Goal: Task Accomplishment & Management: Use online tool/utility

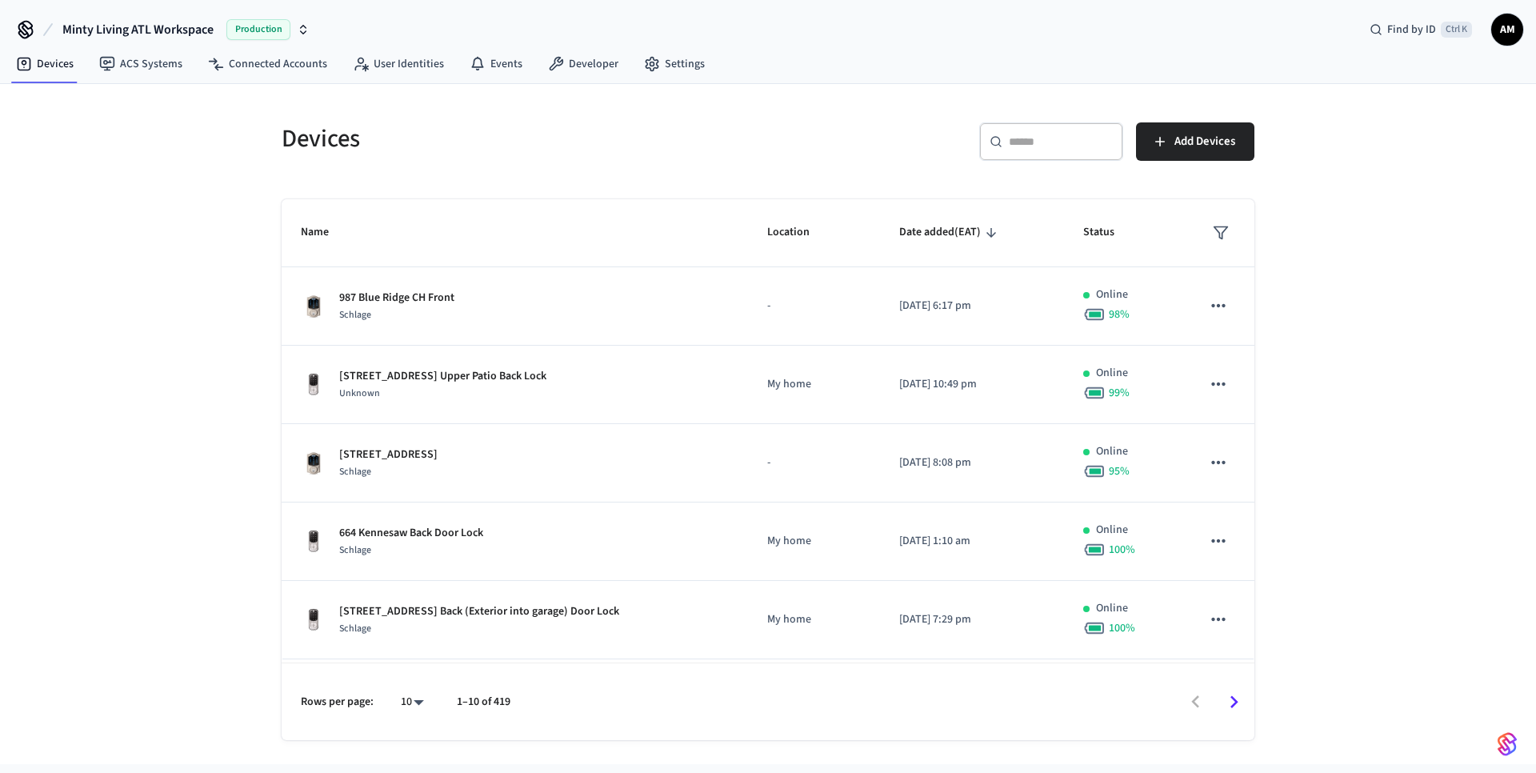
drag, startPoint x: 913, startPoint y: 121, endPoint x: 1025, endPoint y: 107, distance: 112.8
click at [1025, 107] on div "​ ​ Add Devices" at bounding box center [1007, 138] width 496 height 70
click at [1035, 134] on input "text" at bounding box center [1061, 142] width 104 height 16
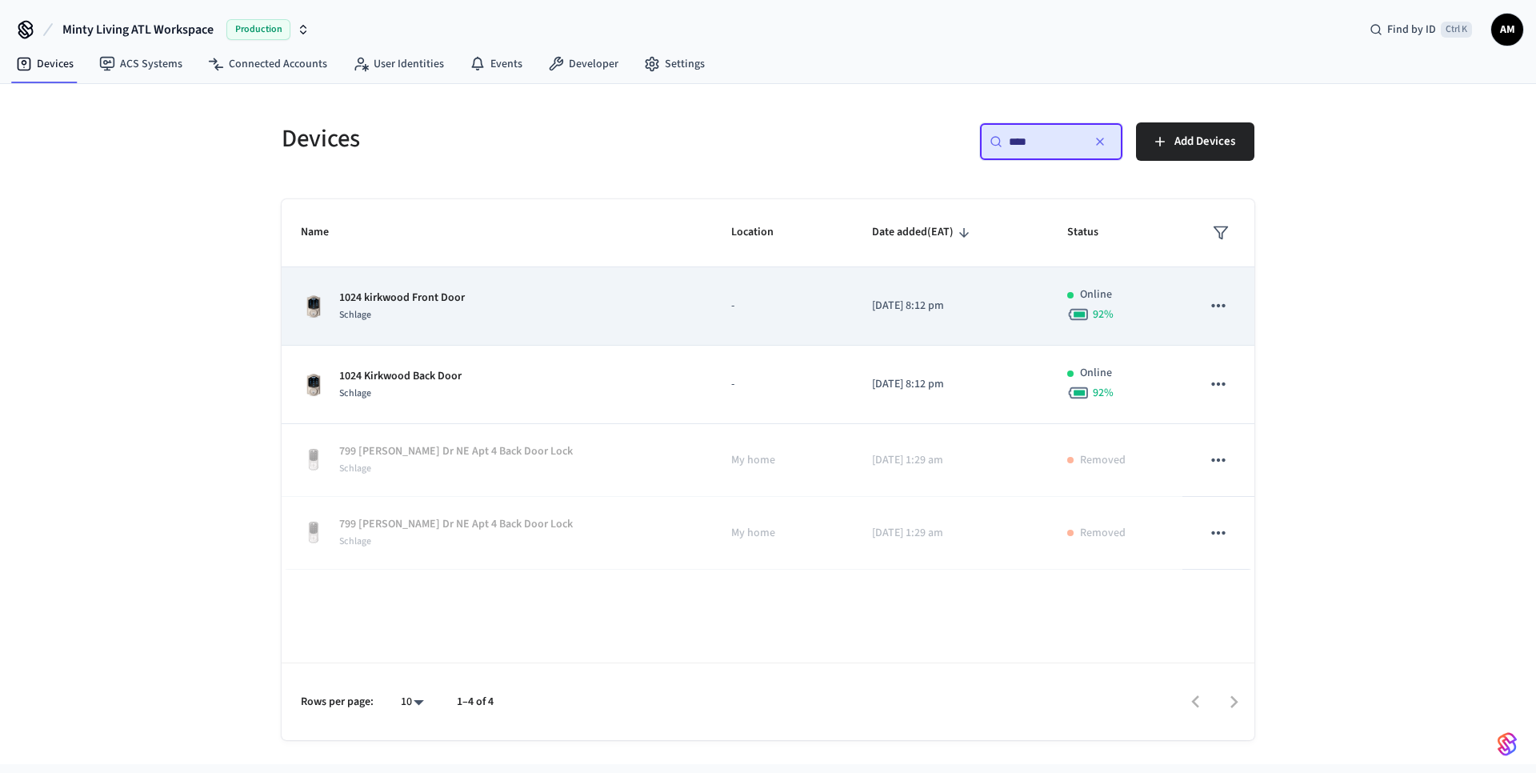
type input "****"
click at [422, 303] on p "1024 kirkwood Front Door" at bounding box center [402, 298] width 126 height 17
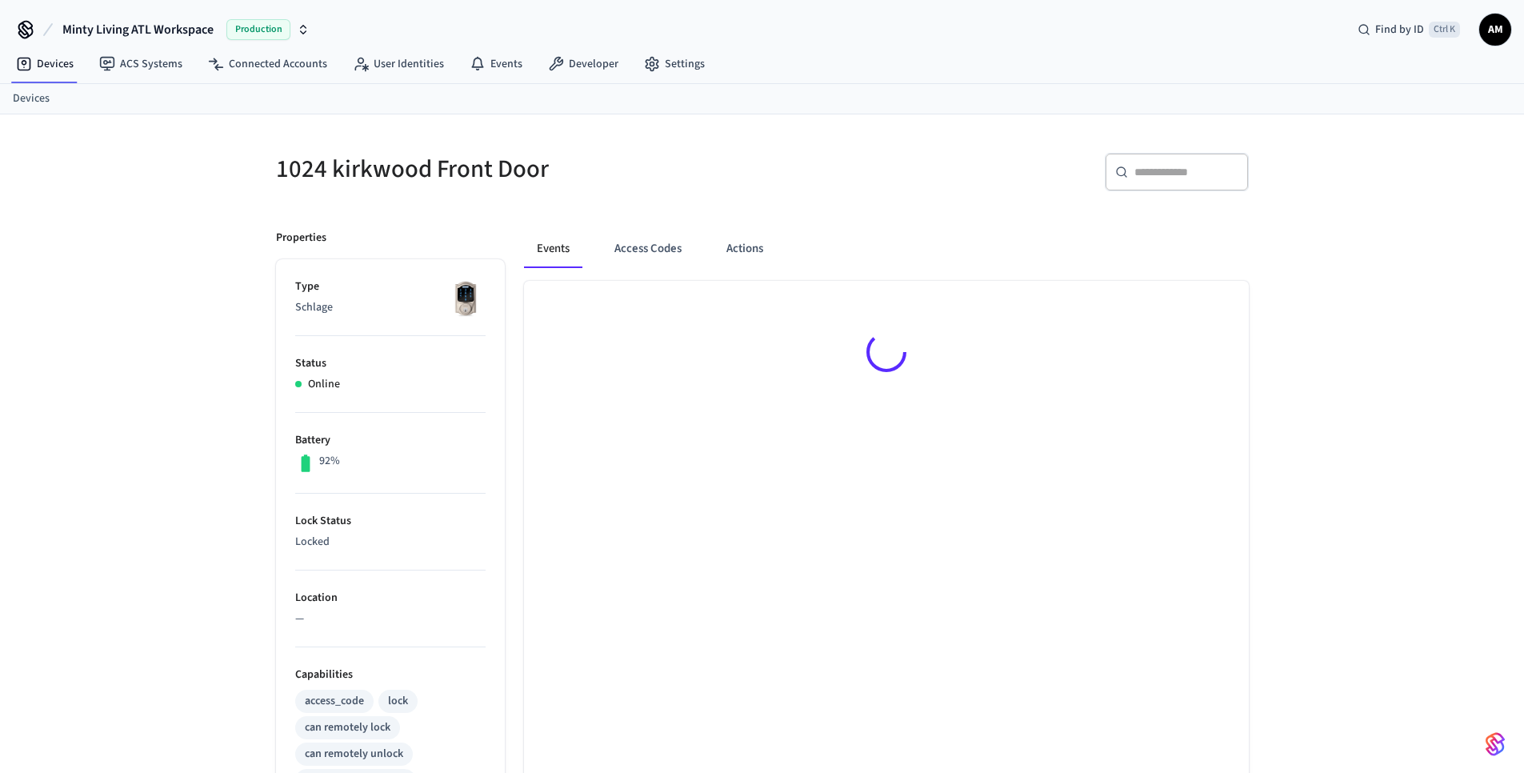
click at [437, 295] on li "Type Schlage" at bounding box center [390, 307] width 190 height 58
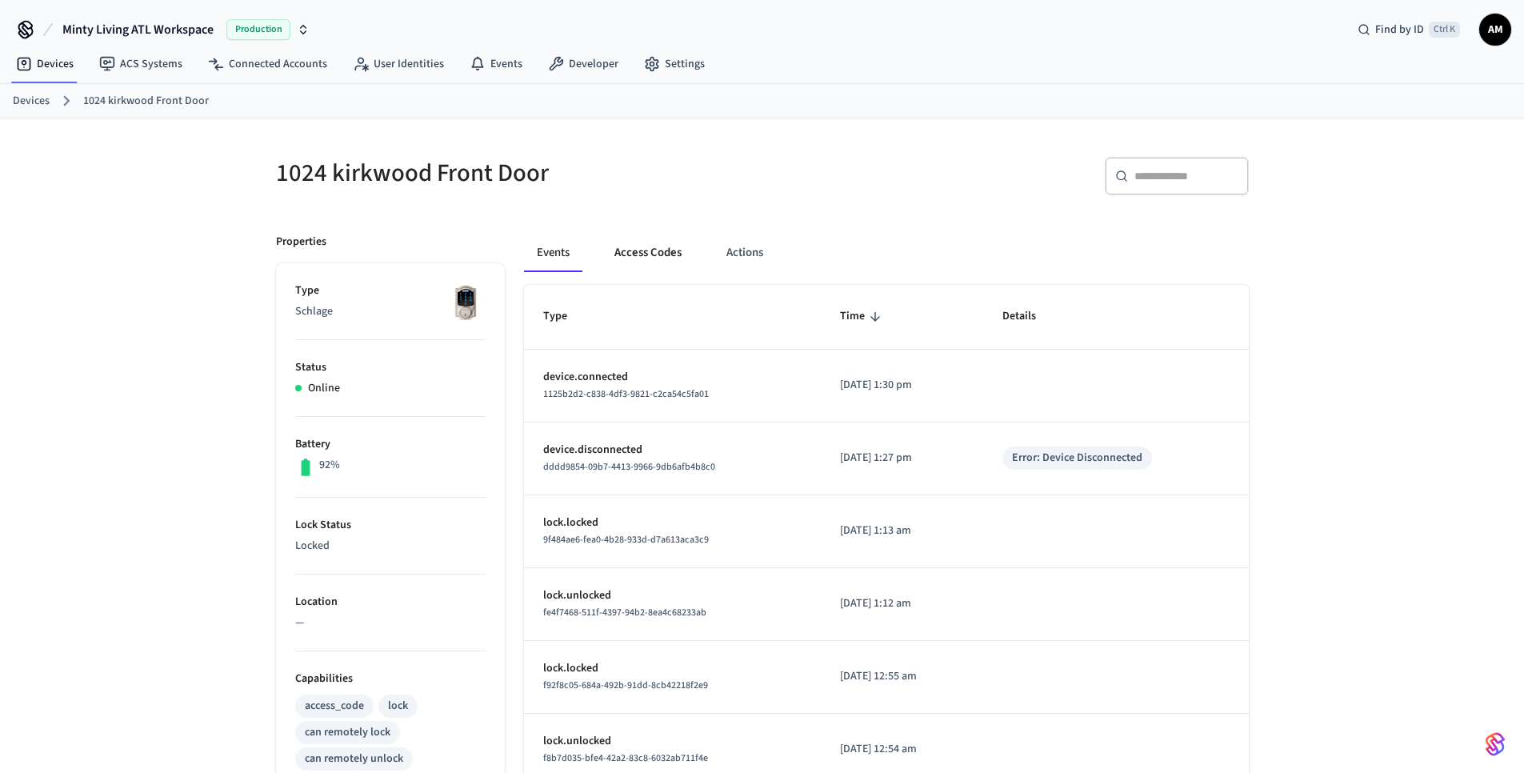
click at [629, 250] on button "Access Codes" at bounding box center [648, 253] width 93 height 38
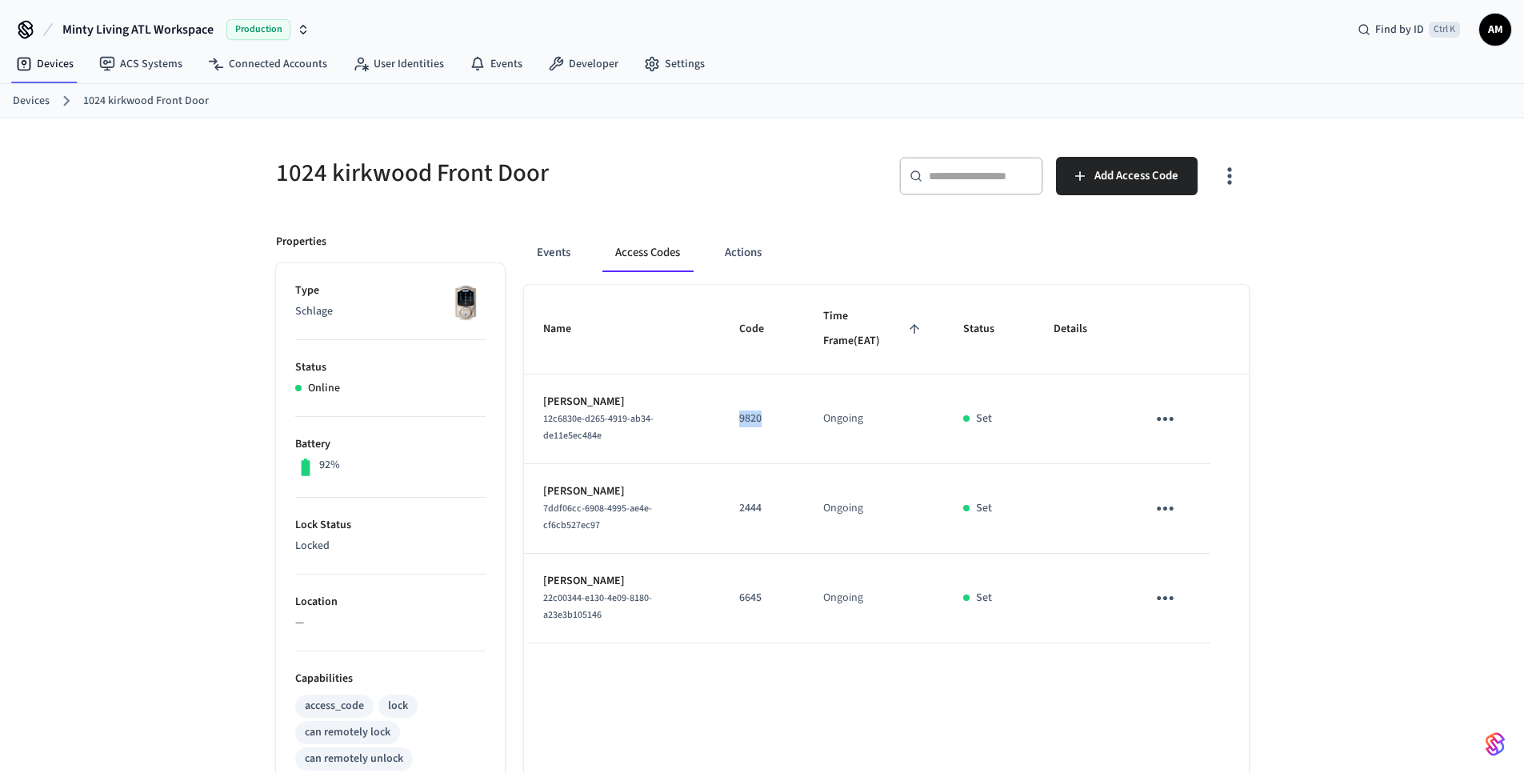
drag, startPoint x: 776, startPoint y: 418, endPoint x: 738, endPoint y: 411, distance: 38.9
click at [737, 412] on td "9820" at bounding box center [762, 419] width 84 height 90
drag, startPoint x: 775, startPoint y: 591, endPoint x: 734, endPoint y: 595, distance: 41.1
click at [734, 595] on td "6645" at bounding box center [762, 599] width 84 height 90
copy p "6645"
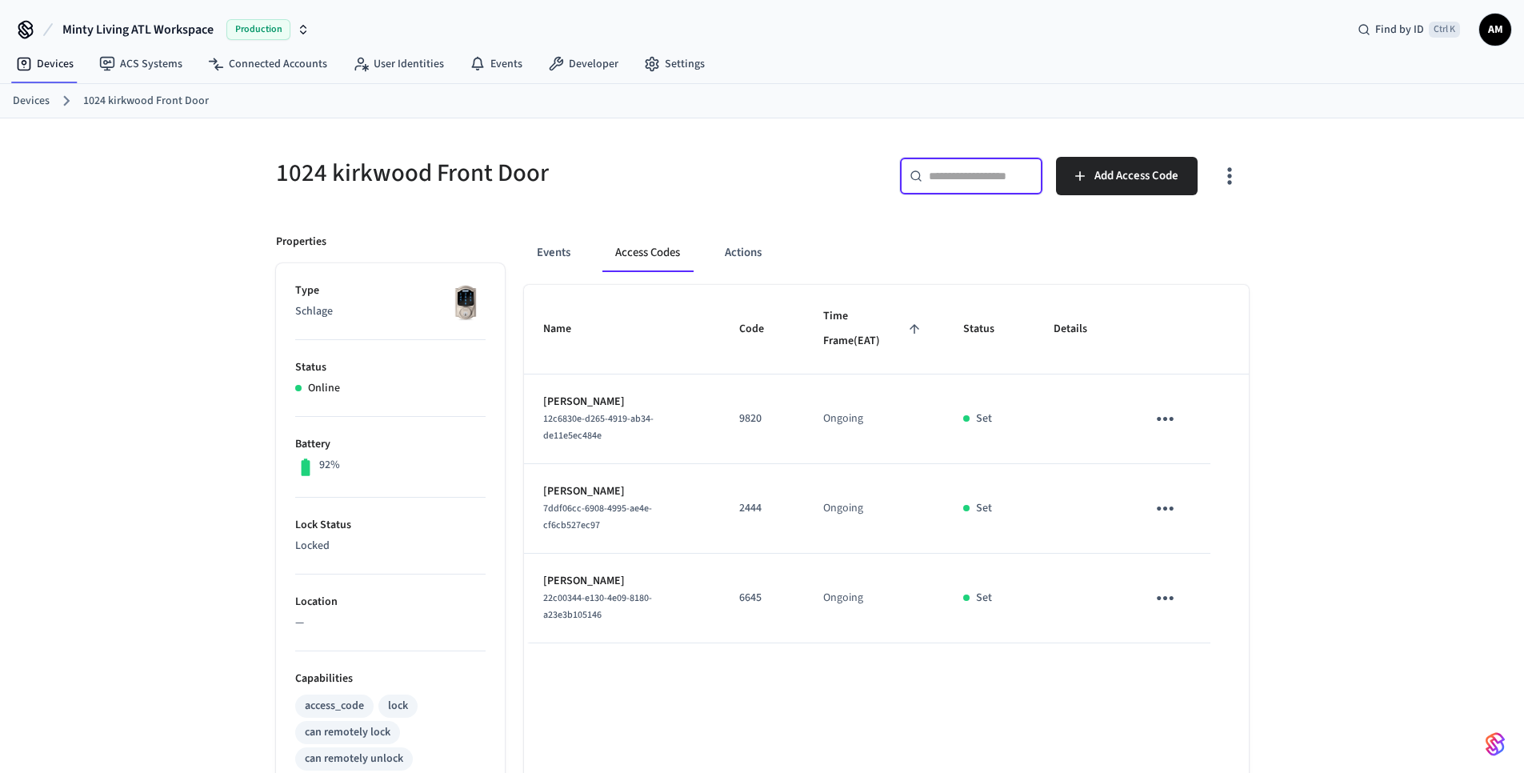
click at [992, 174] on input "text" at bounding box center [981, 176] width 104 height 16
click at [40, 104] on link "Devices" at bounding box center [31, 101] width 37 height 17
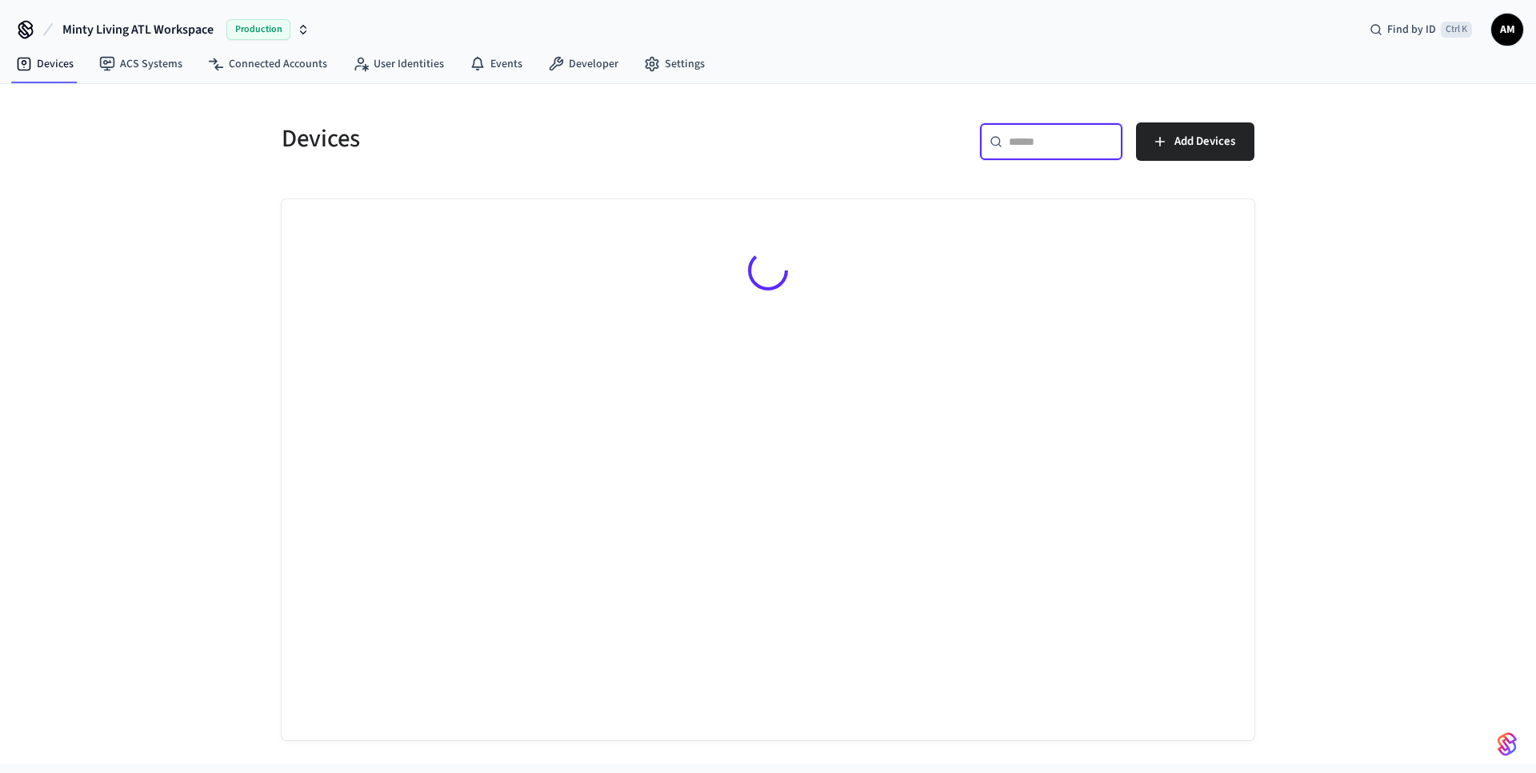
click at [1075, 142] on input "text" at bounding box center [1061, 142] width 104 height 16
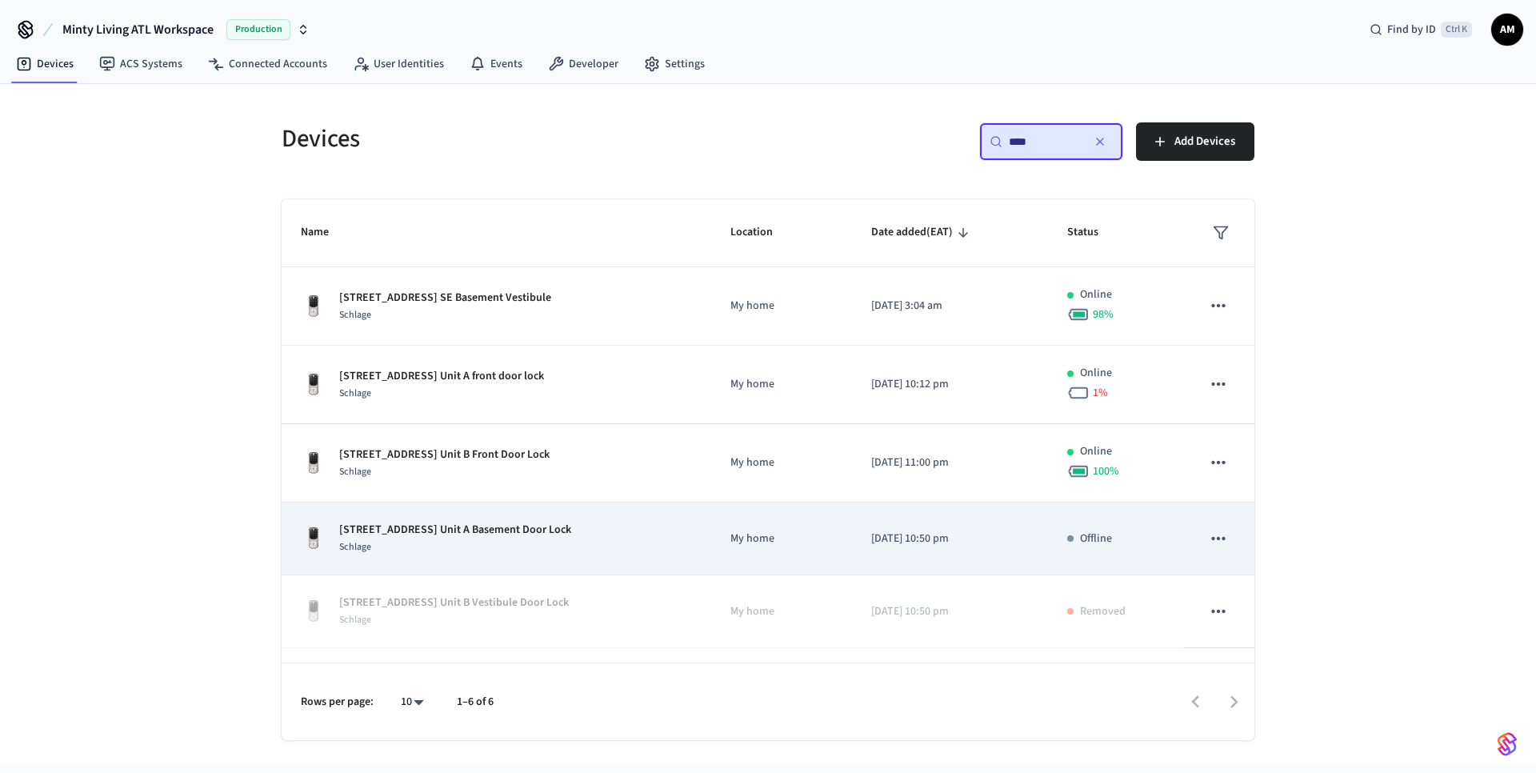
type input "****"
click at [546, 531] on p "[STREET_ADDRESS] Unit A Basement Door Lock" at bounding box center [455, 530] width 232 height 17
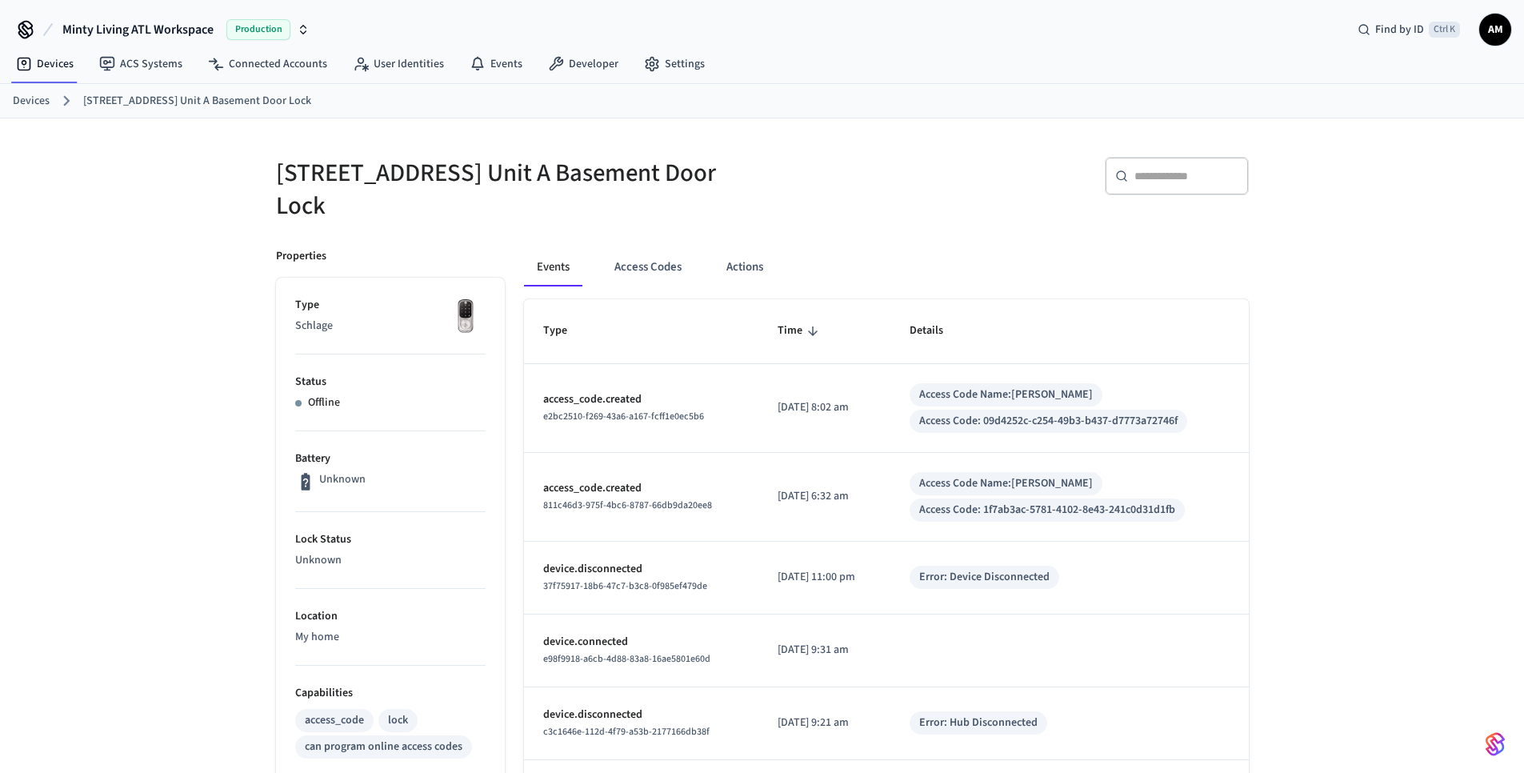
click at [43, 103] on link "Devices" at bounding box center [31, 101] width 37 height 17
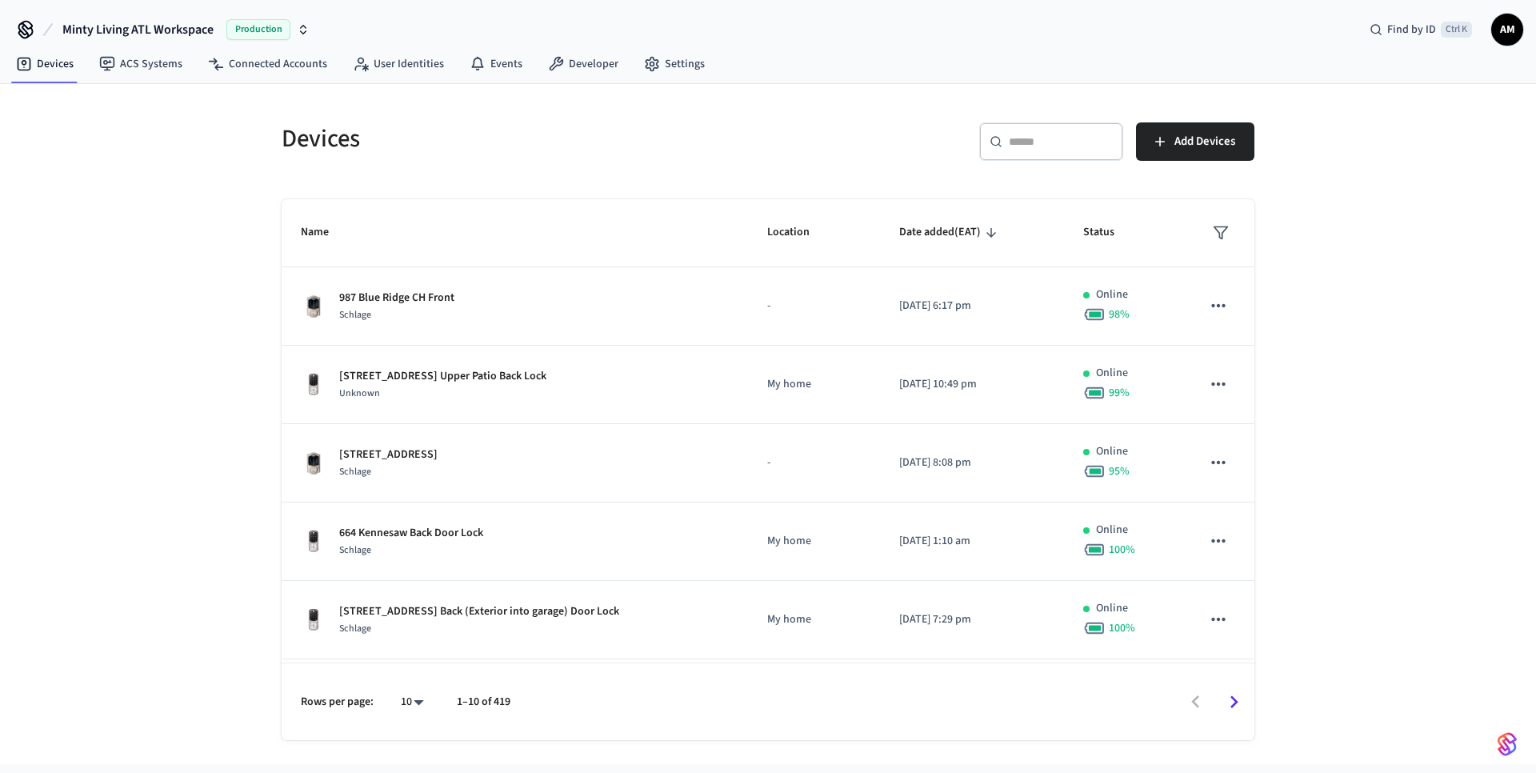
click at [1051, 134] on input "text" at bounding box center [1061, 142] width 104 height 16
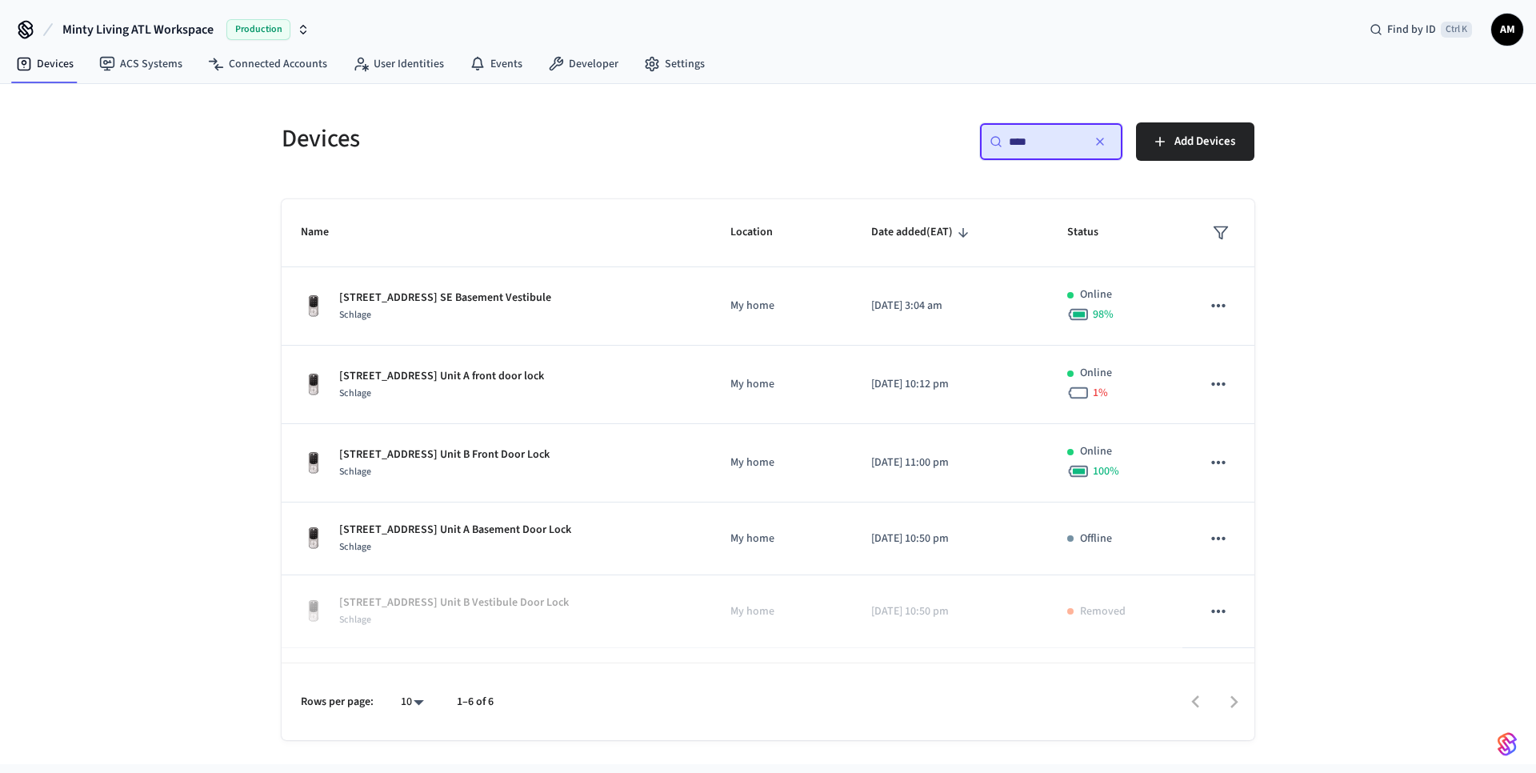
type input "****"
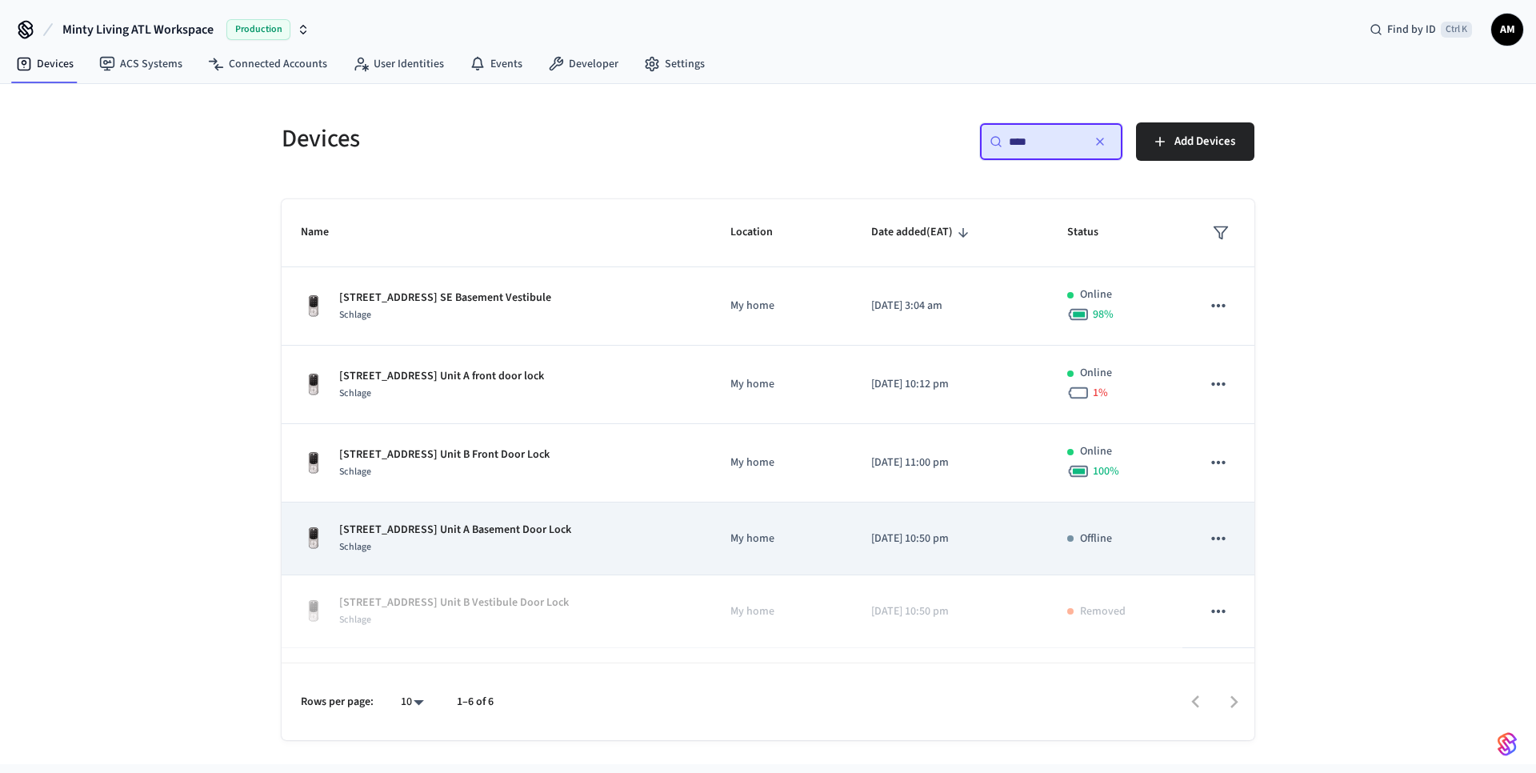
click at [404, 525] on p "[STREET_ADDRESS] Unit A Basement Door Lock" at bounding box center [455, 530] width 232 height 17
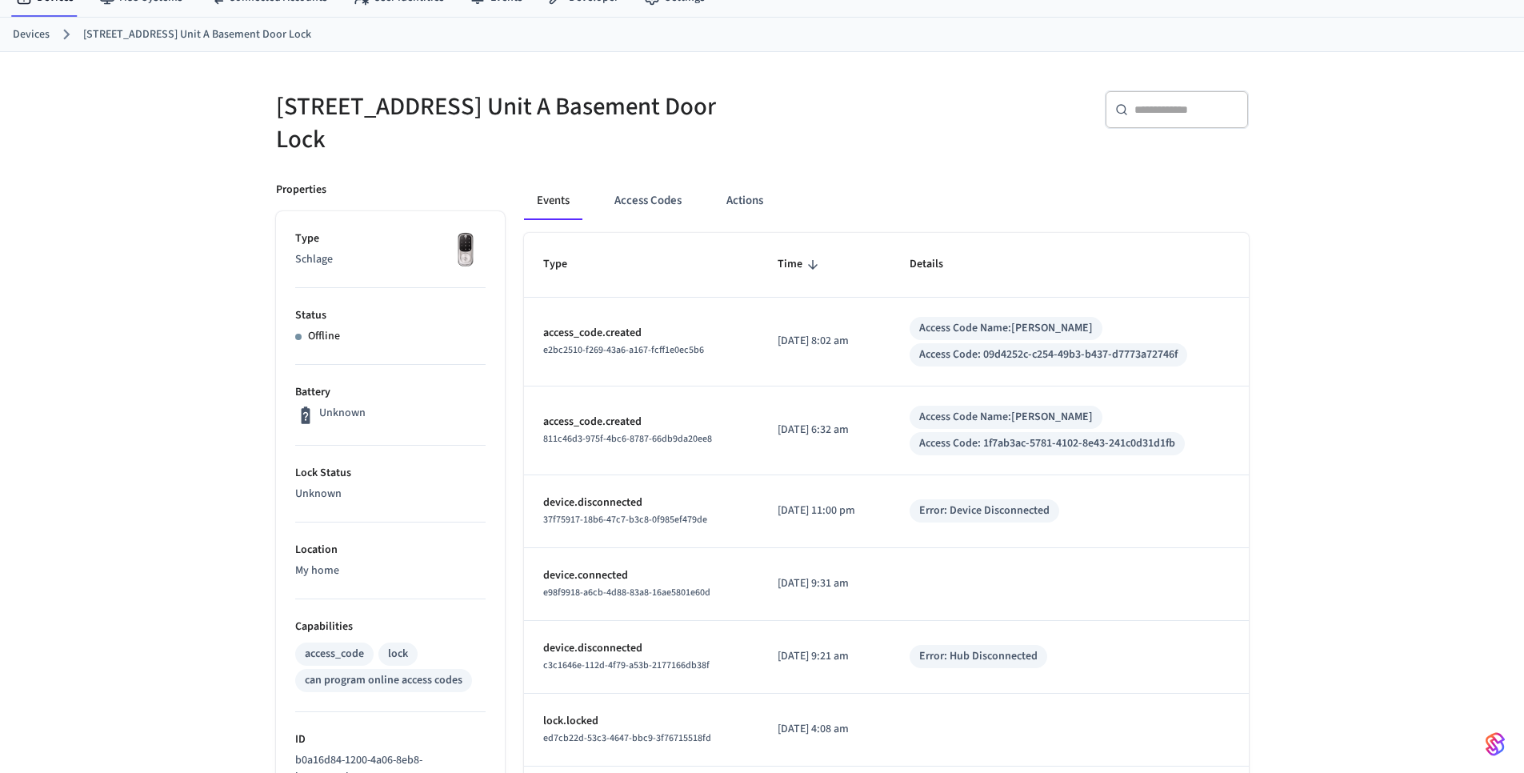
scroll to position [66, 0]
click at [31, 38] on link "Devices" at bounding box center [31, 35] width 37 height 17
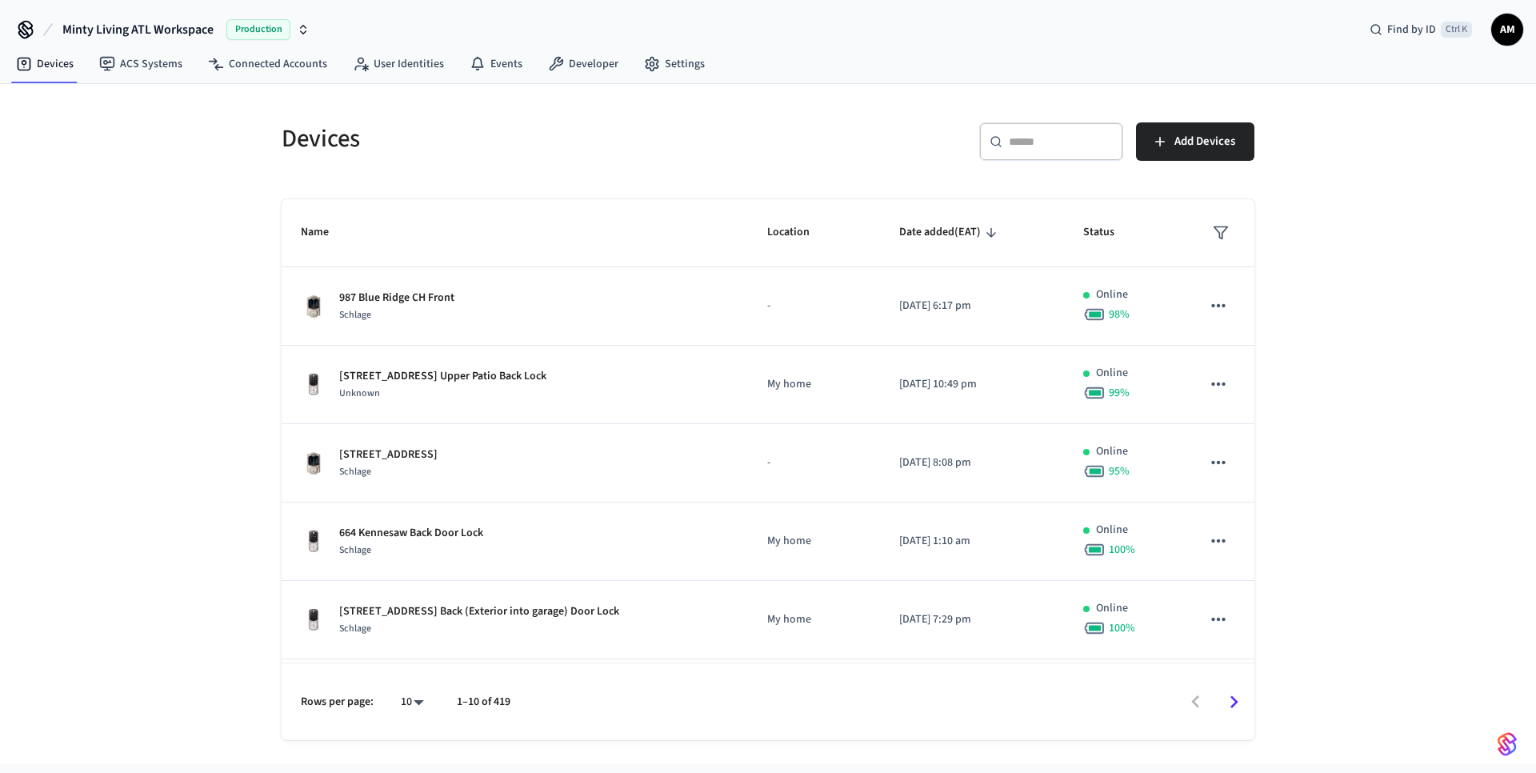
click at [1054, 152] on div "​ ​" at bounding box center [1051, 141] width 144 height 38
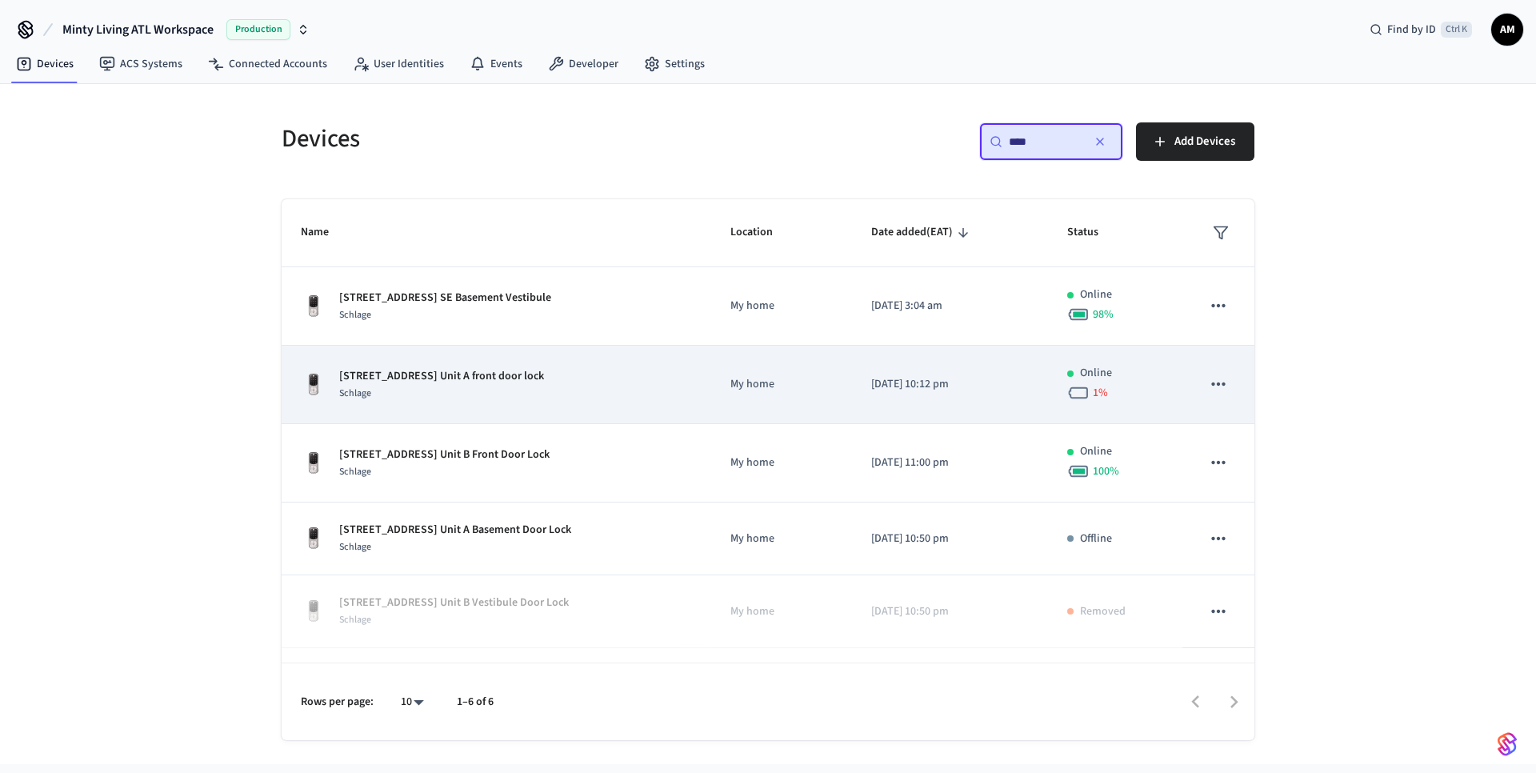
type input "****"
click at [563, 386] on div "[STREET_ADDRESS] Unit A front door lock Schlage" at bounding box center [496, 385] width 391 height 34
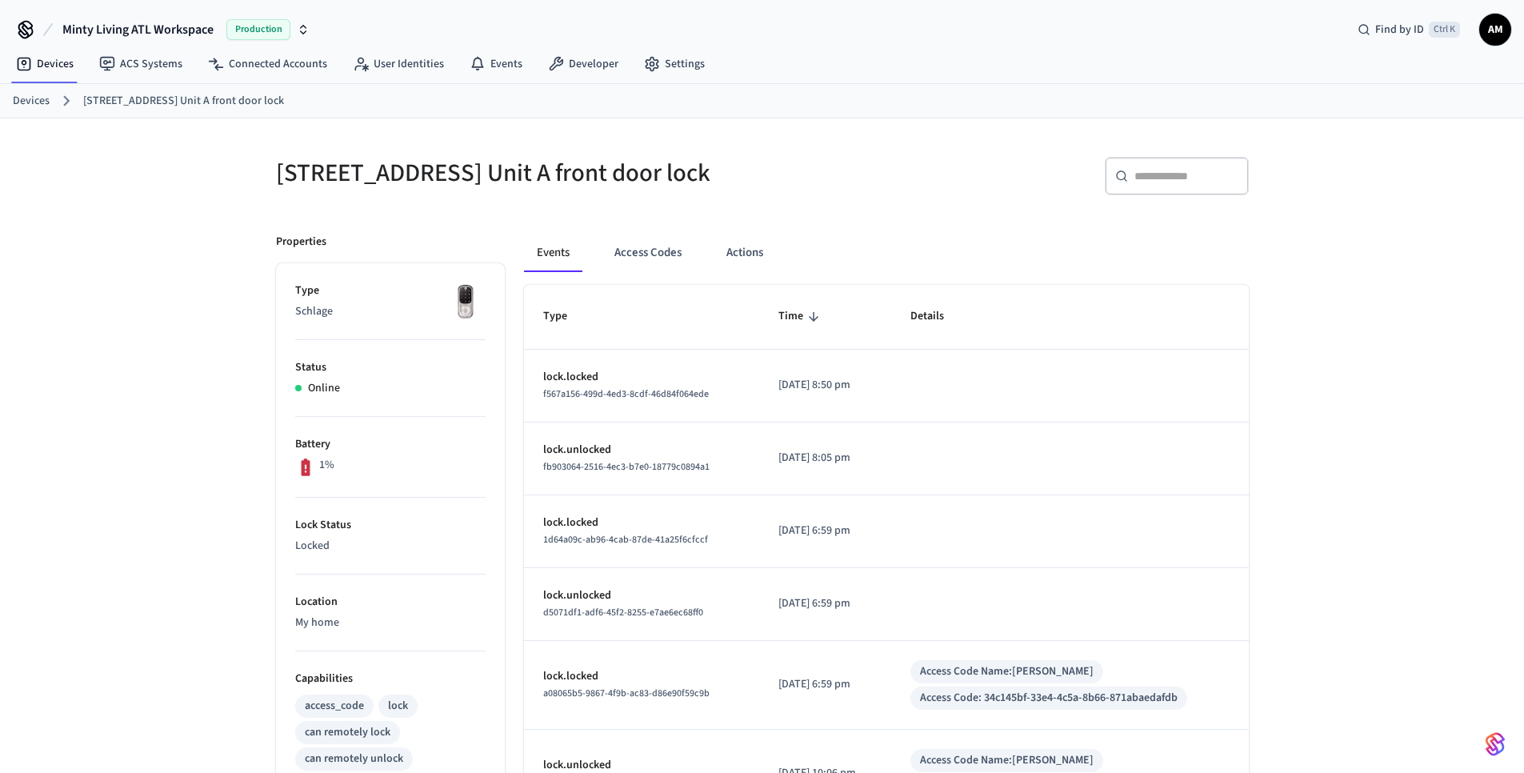
click at [66, 100] on icon at bounding box center [66, 100] width 21 height 21
click at [54, 98] on ol "Devices [STREET_ADDRESS] SE Unit A front door lock" at bounding box center [769, 100] width 1512 height 21
click at [46, 100] on link "Devices" at bounding box center [31, 101] width 37 height 17
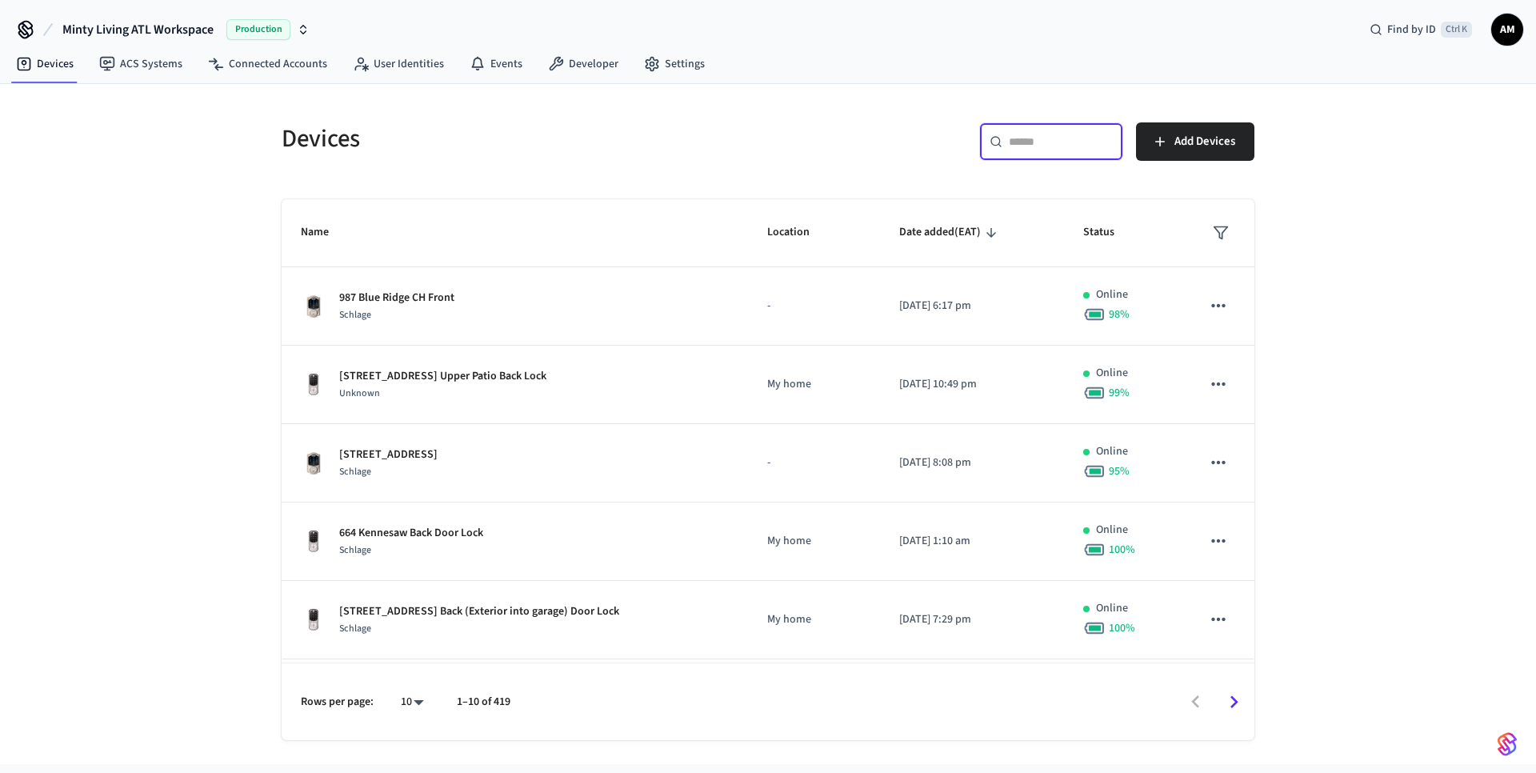
click at [1023, 141] on input "text" at bounding box center [1061, 142] width 104 height 16
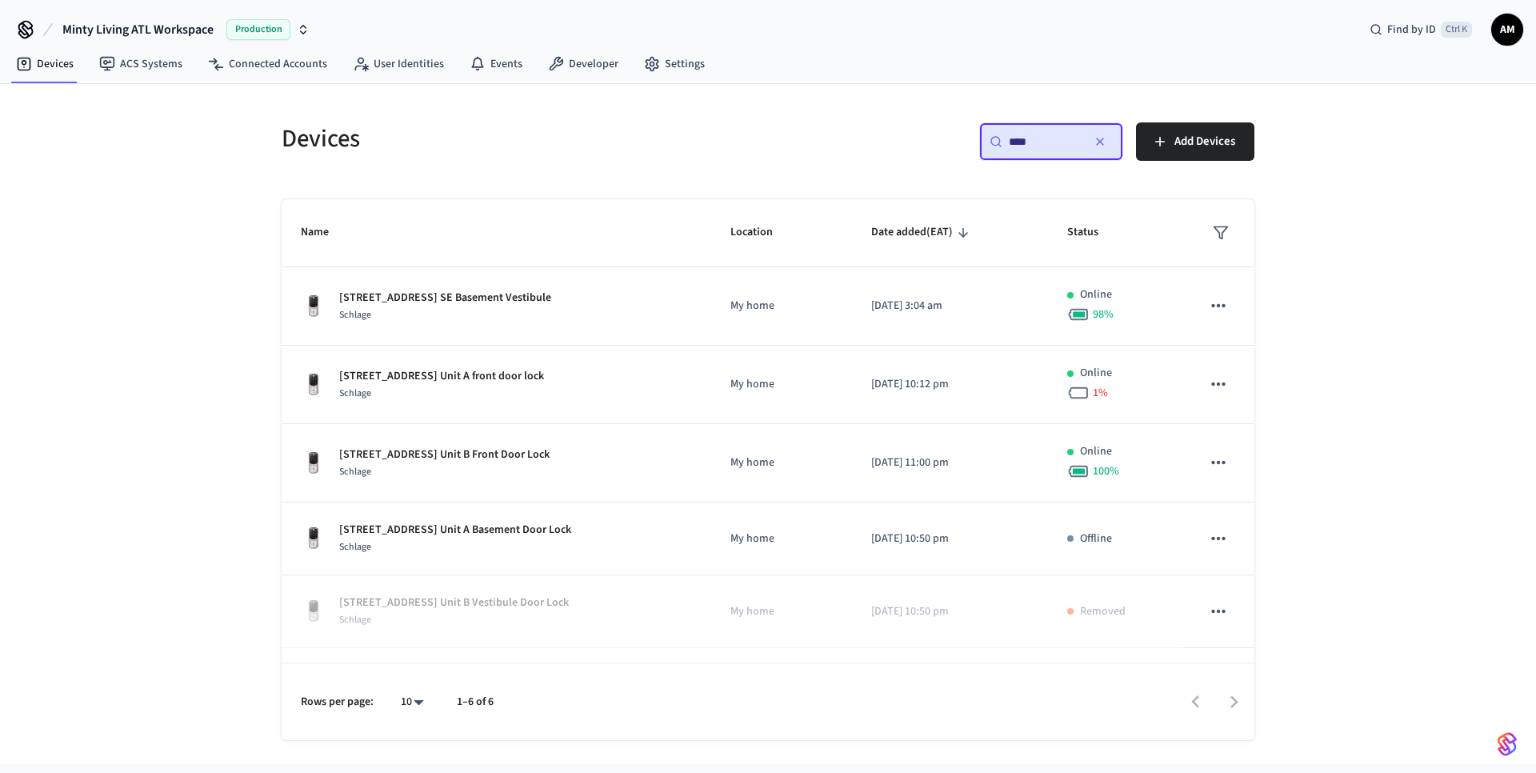
type input "****"
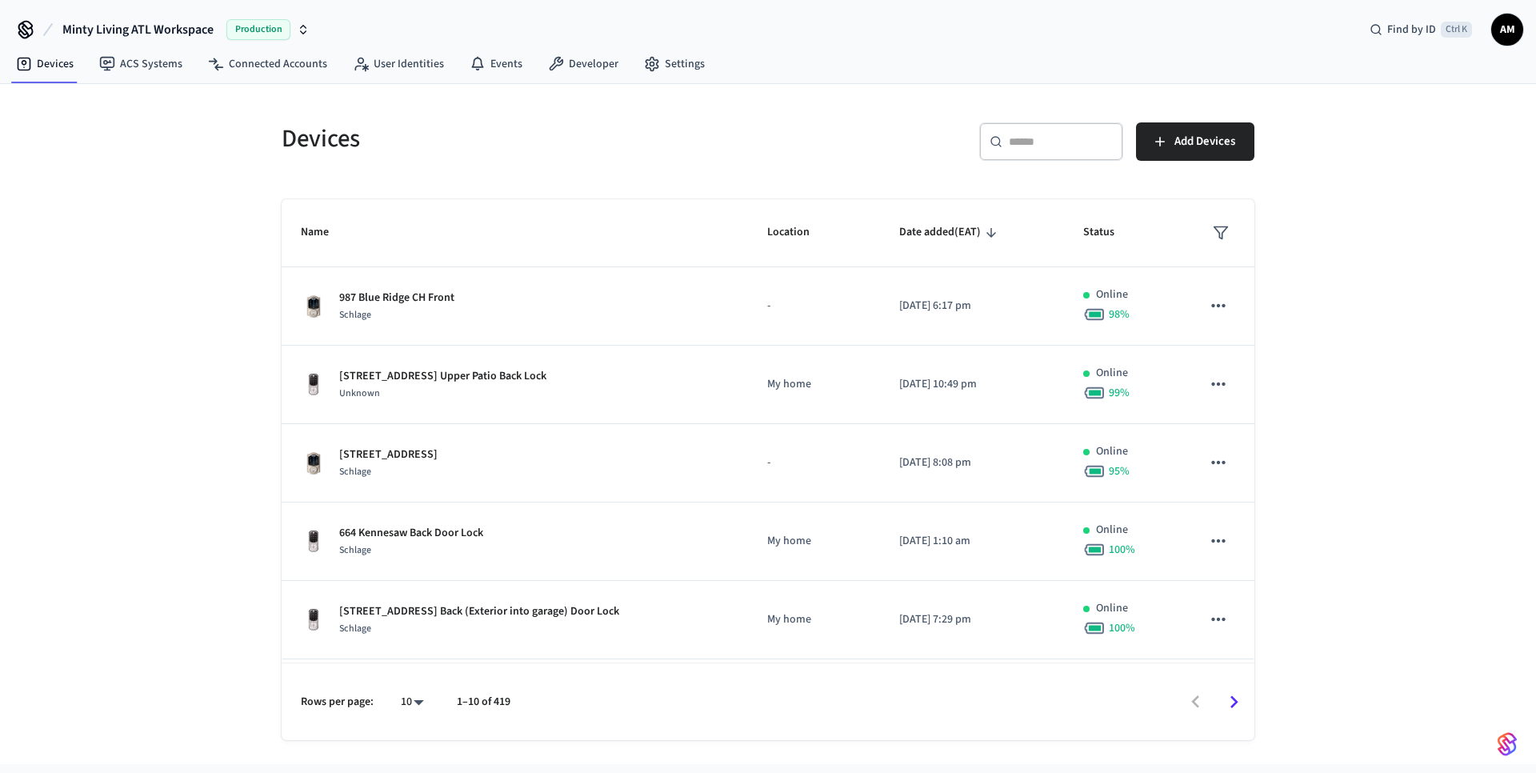
click at [1095, 137] on input "text" at bounding box center [1061, 142] width 104 height 16
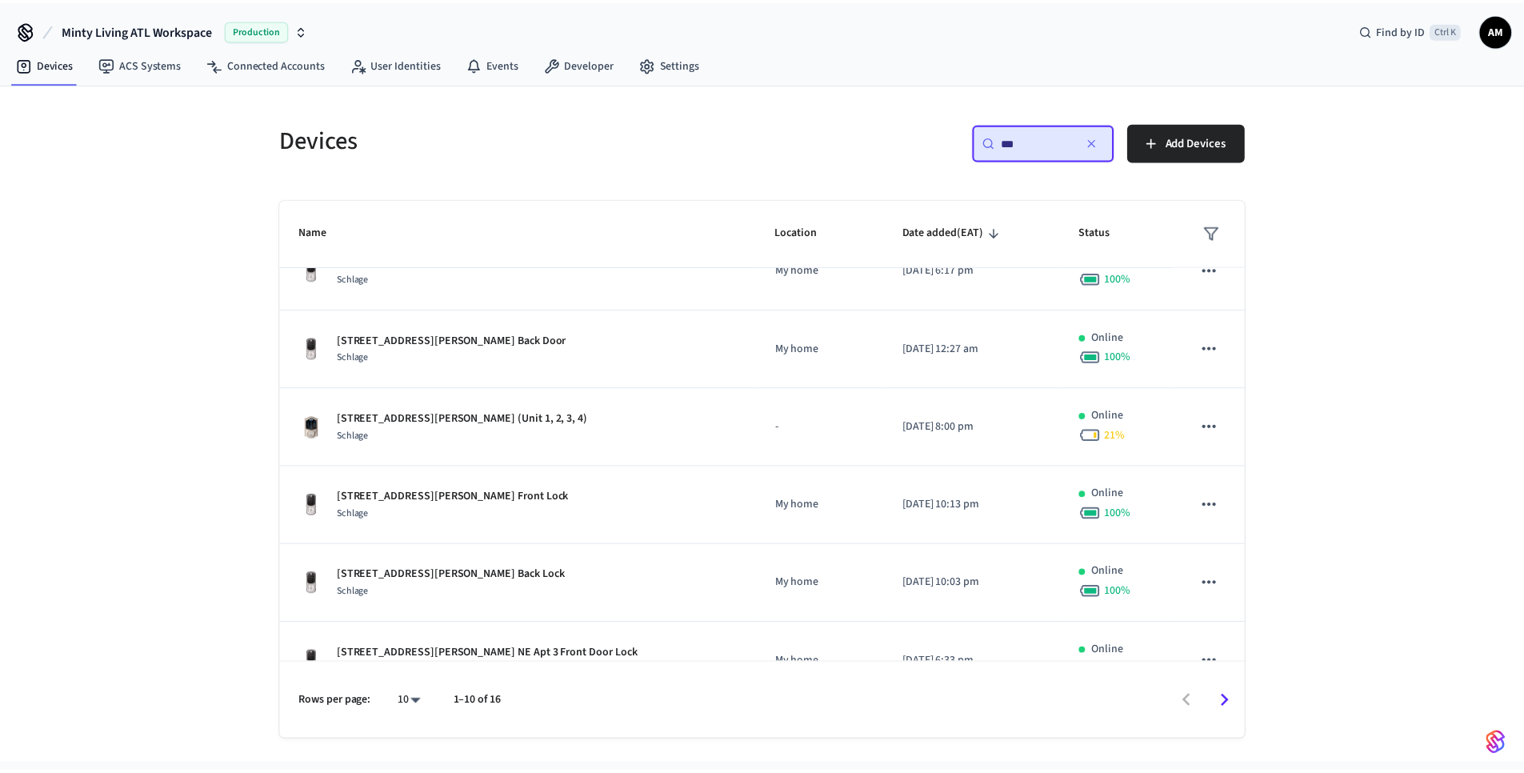
scroll to position [389, 0]
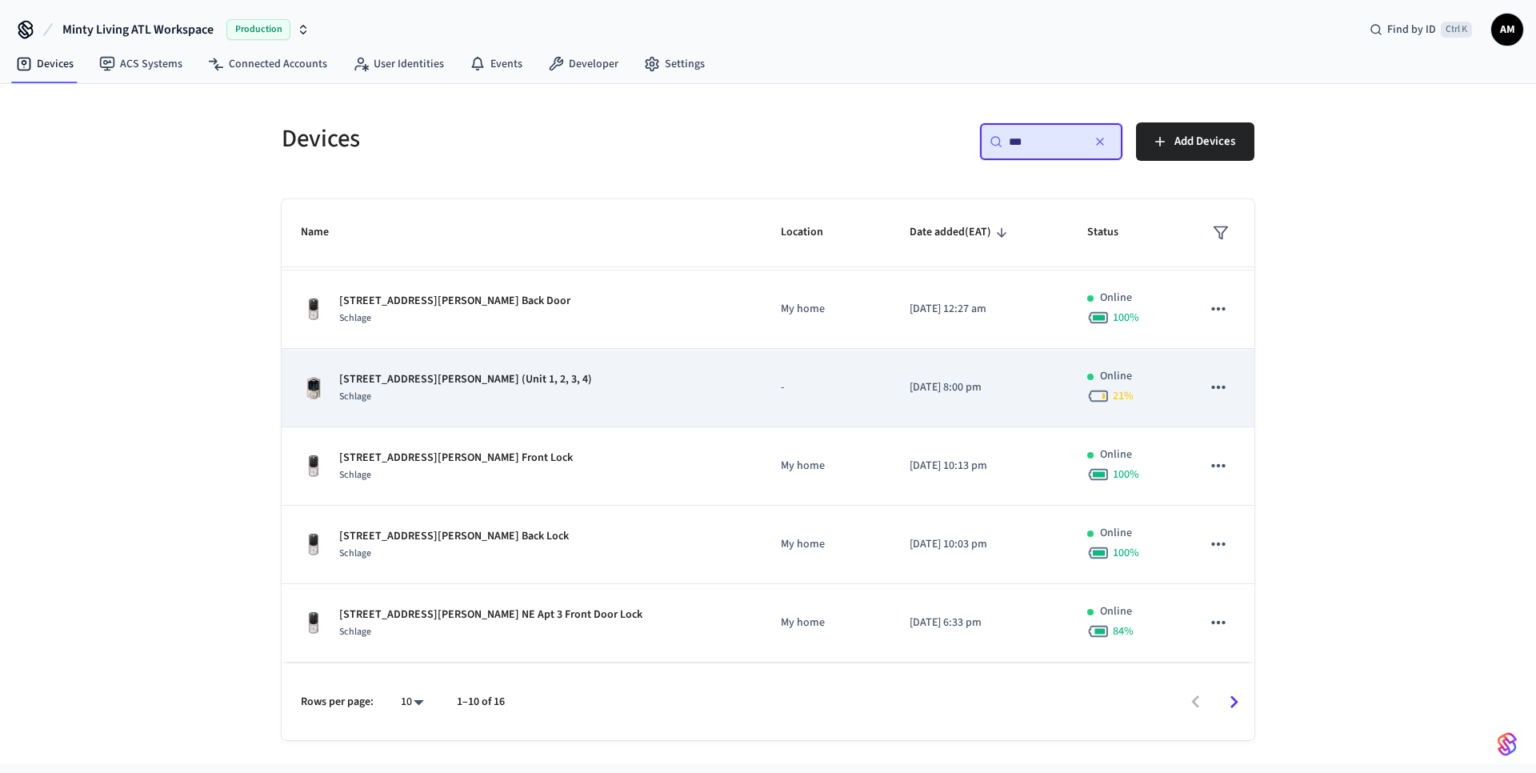
type input "***"
click at [579, 382] on div "487 Moreland Ave Vestibule (Unit 1, 2, 3, 4) Schlage" at bounding box center [522, 388] width 442 height 34
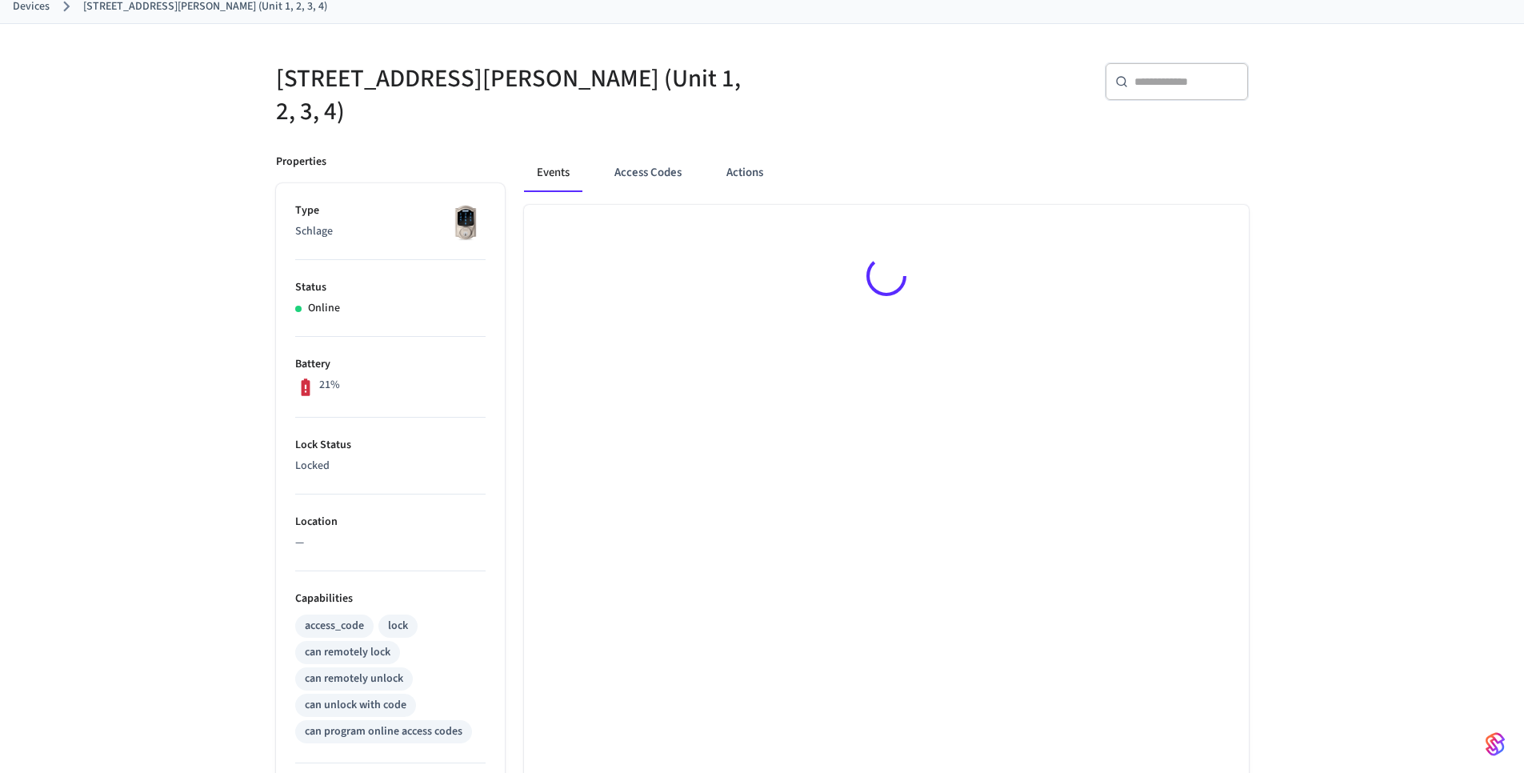
scroll to position [93, 0]
